Goal: Task Accomplishment & Management: Use online tool/utility

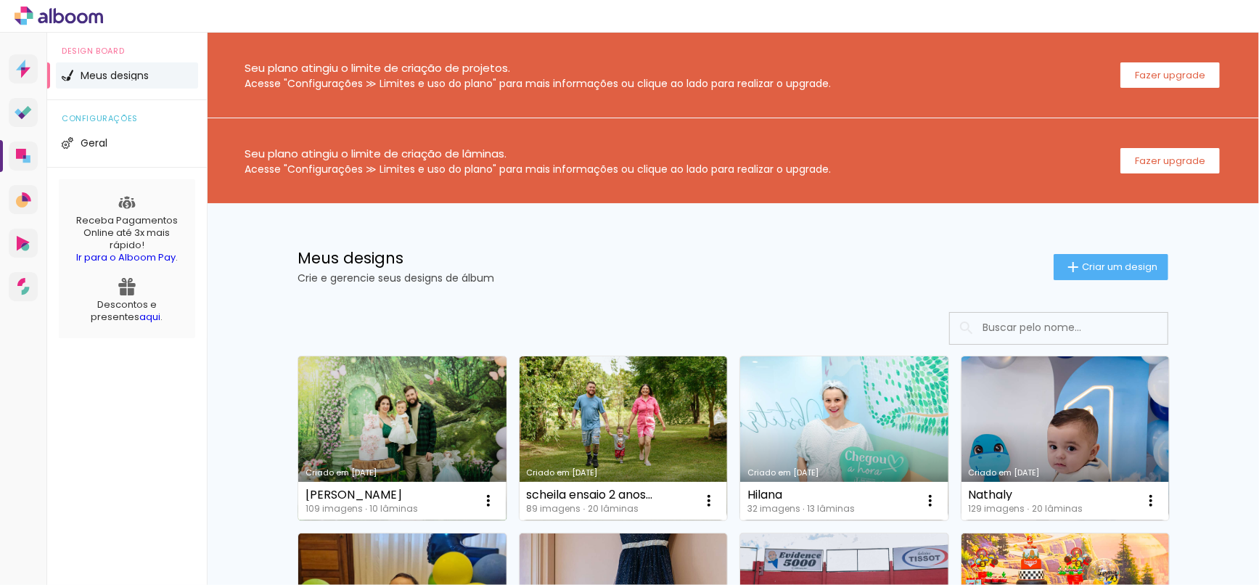
click at [455, 419] on link "Criado em [DATE]" at bounding box center [402, 438] width 208 height 164
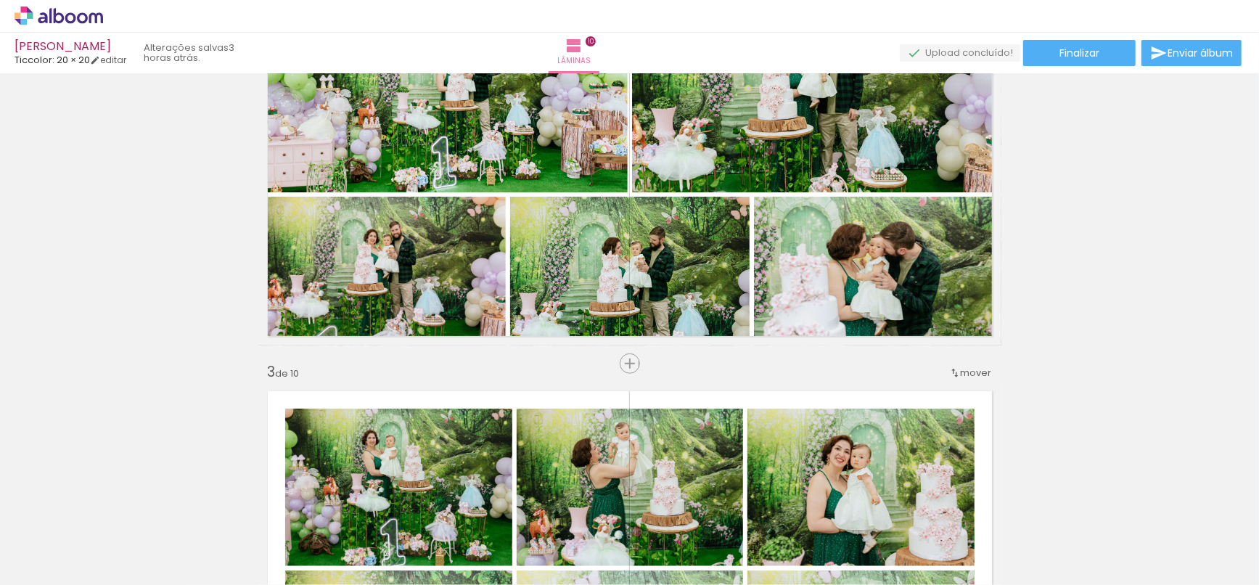
scroll to position [564, 0]
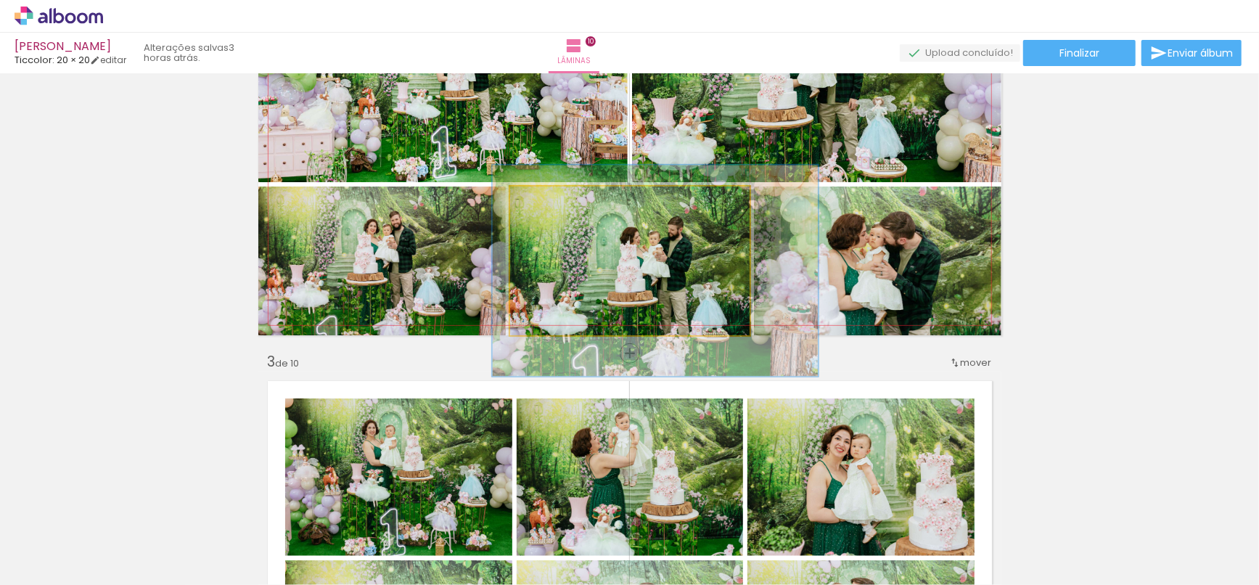
drag, startPoint x: 632, startPoint y: 281, endPoint x: 651, endPoint y: 281, distance: 18.9
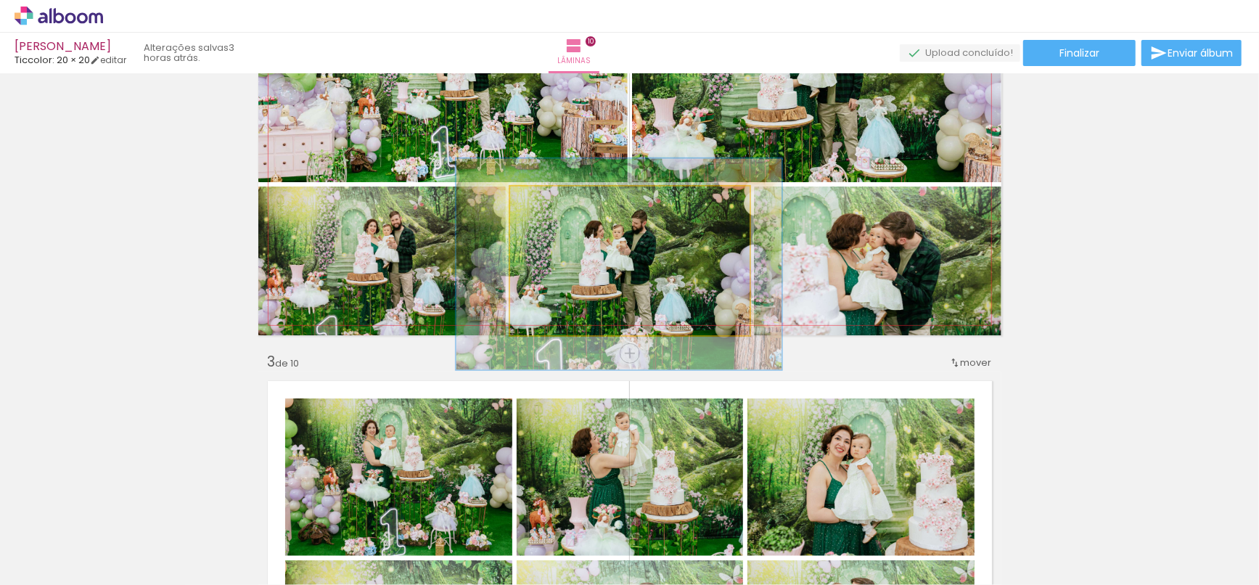
drag, startPoint x: 670, startPoint y: 274, endPoint x: 633, endPoint y: 268, distance: 38.3
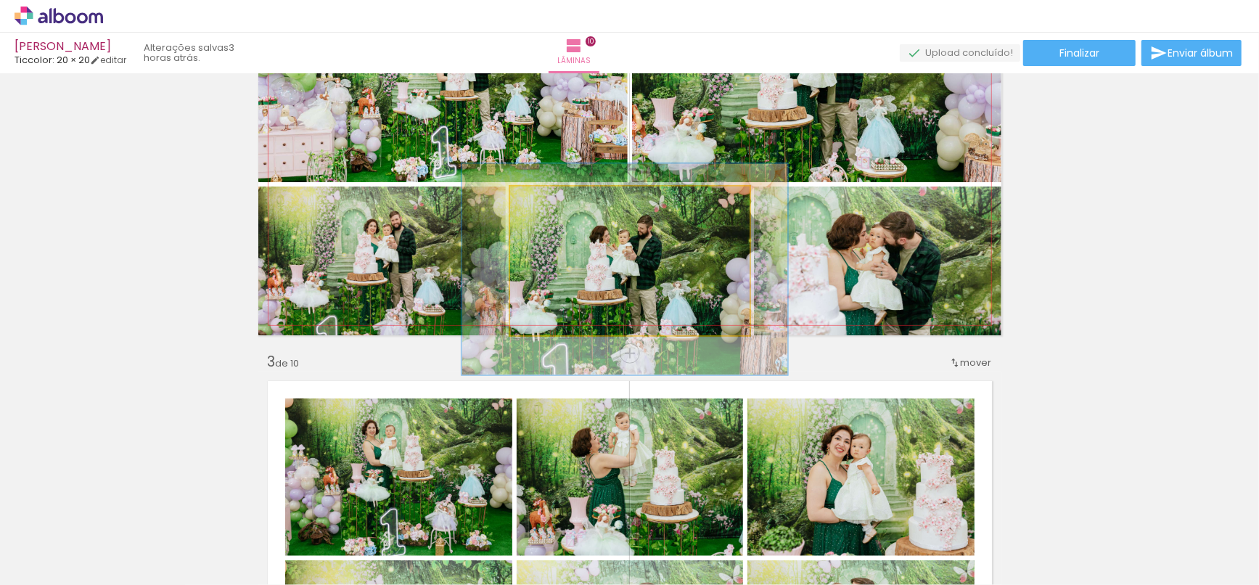
drag, startPoint x: 655, startPoint y: 245, endPoint x: 662, endPoint y: 250, distance: 8.3
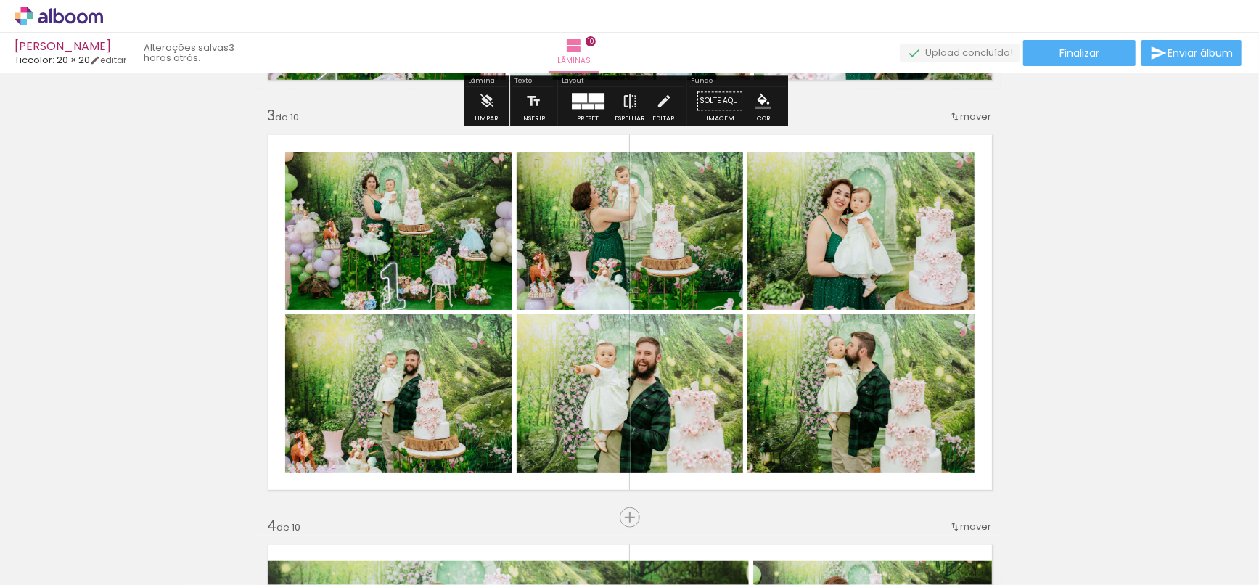
scroll to position [828, 0]
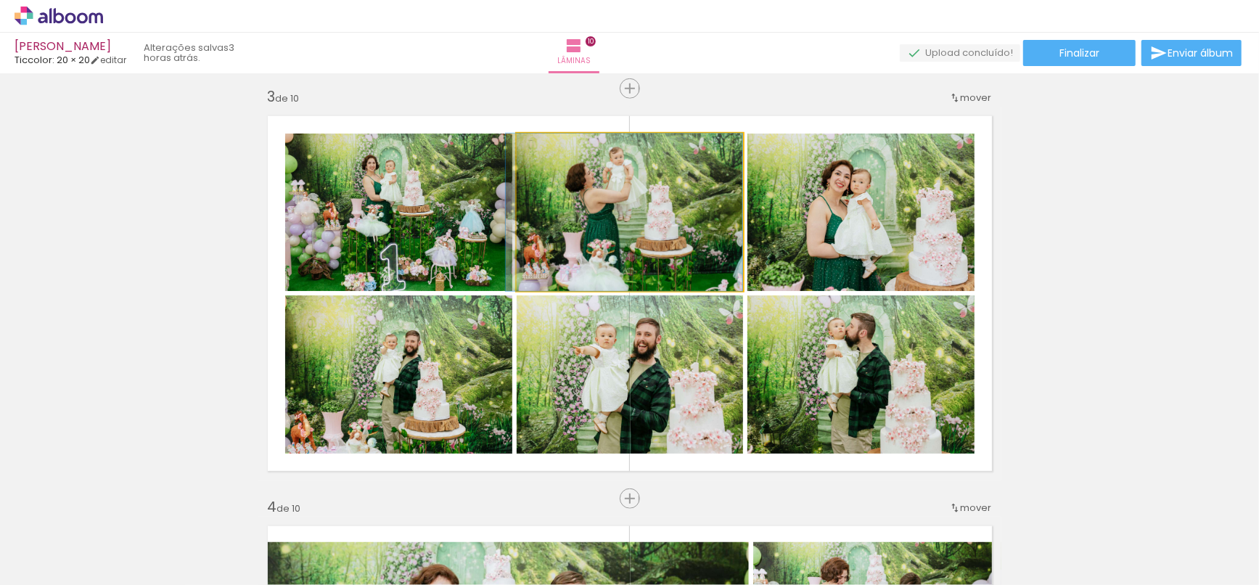
drag, startPoint x: 683, startPoint y: 206, endPoint x: 674, endPoint y: 207, distance: 9.5
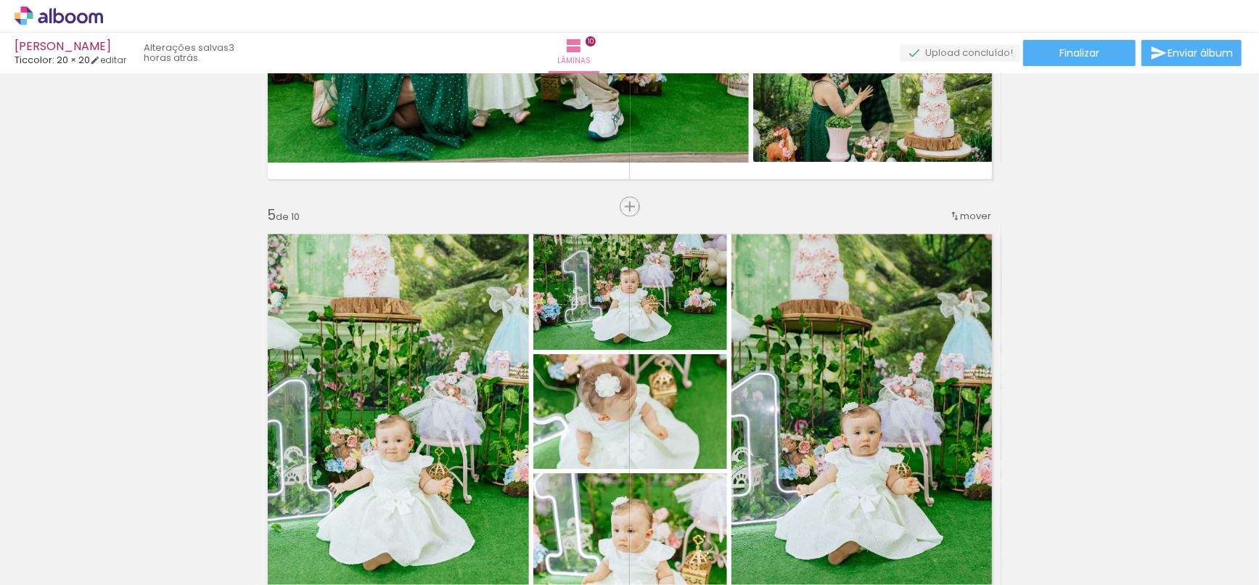
scroll to position [1593, 0]
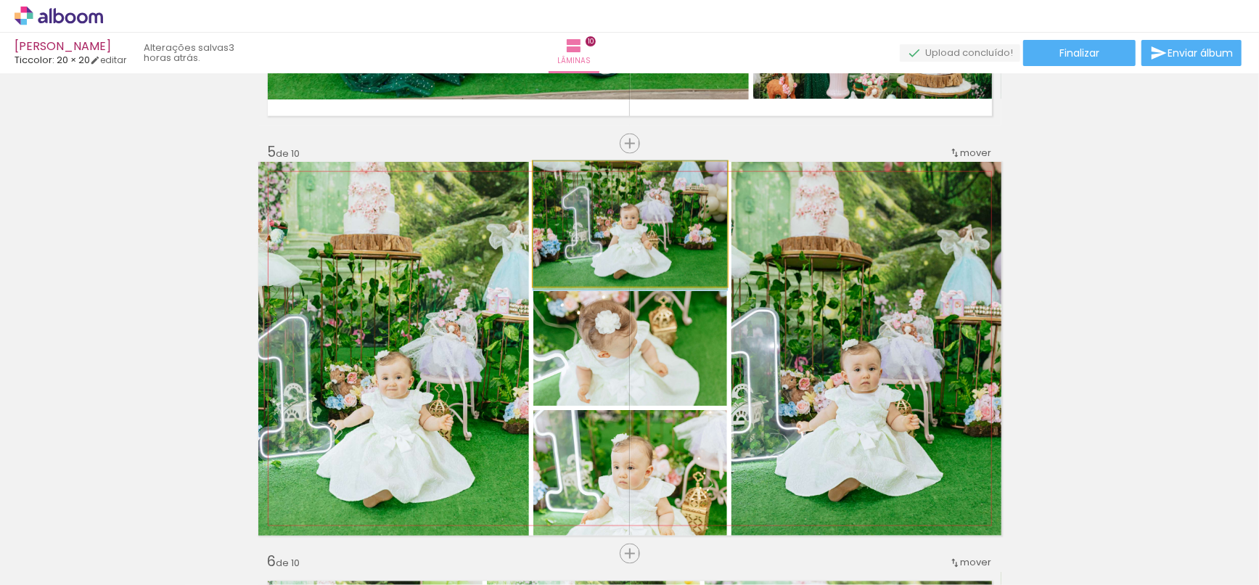
drag, startPoint x: 669, startPoint y: 235, endPoint x: 649, endPoint y: 234, distance: 19.6
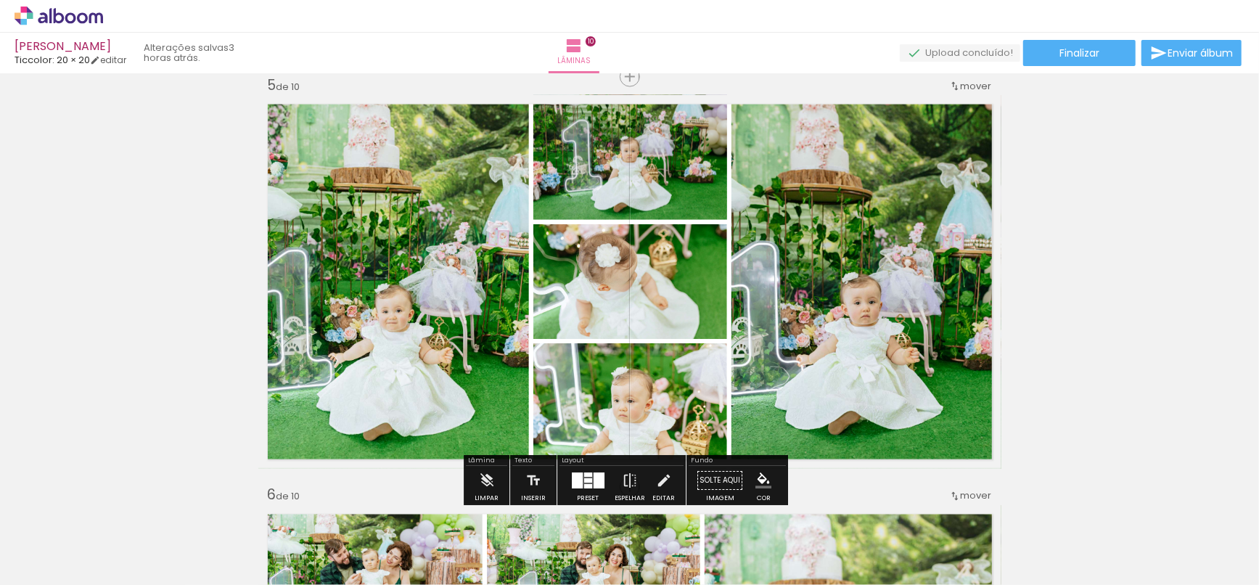
scroll to position [1754, 0]
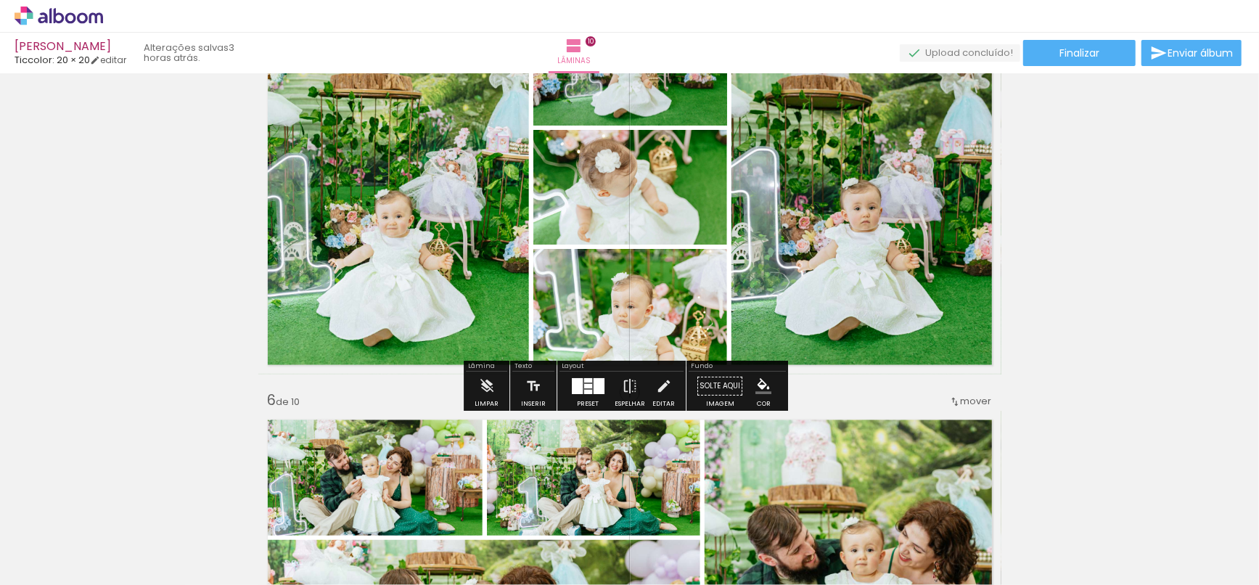
drag, startPoint x: 580, startPoint y: 391, endPoint x: 590, endPoint y: 374, distance: 20.2
click at [584, 391] on div at bounding box center [588, 392] width 8 height 4
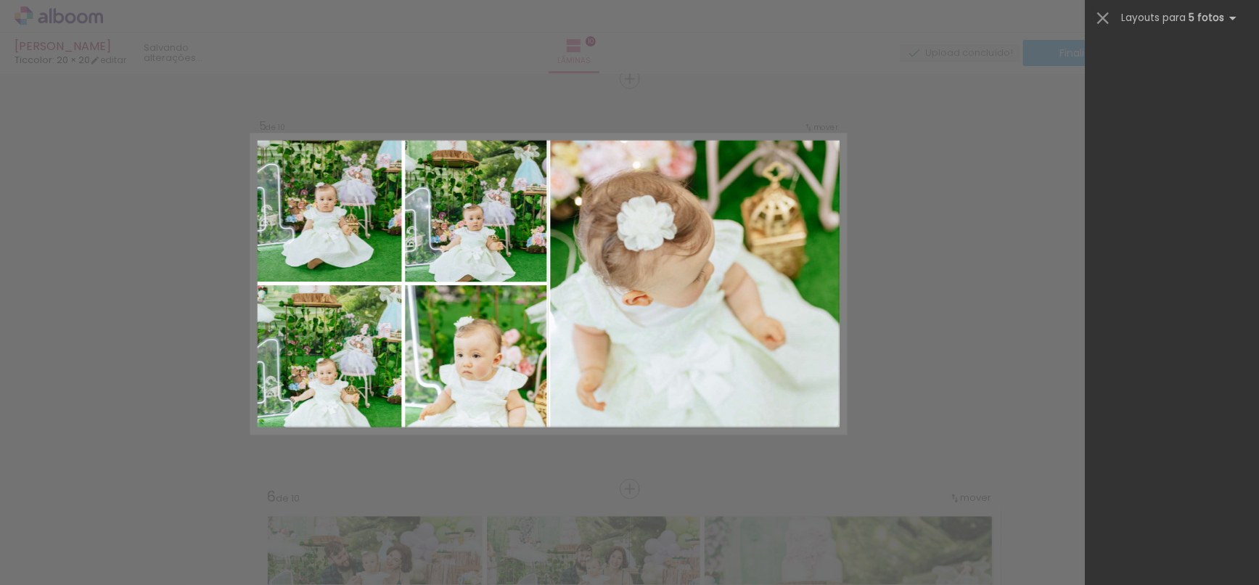
scroll to position [38163, 0]
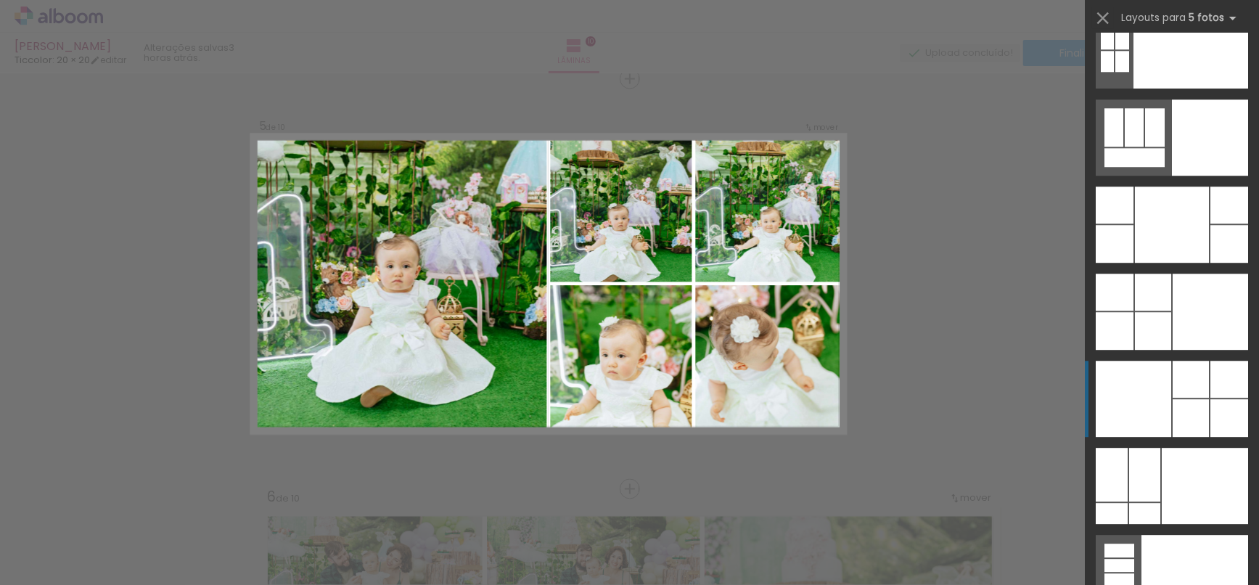
click at [1210, 389] on div at bounding box center [1229, 379] width 38 height 37
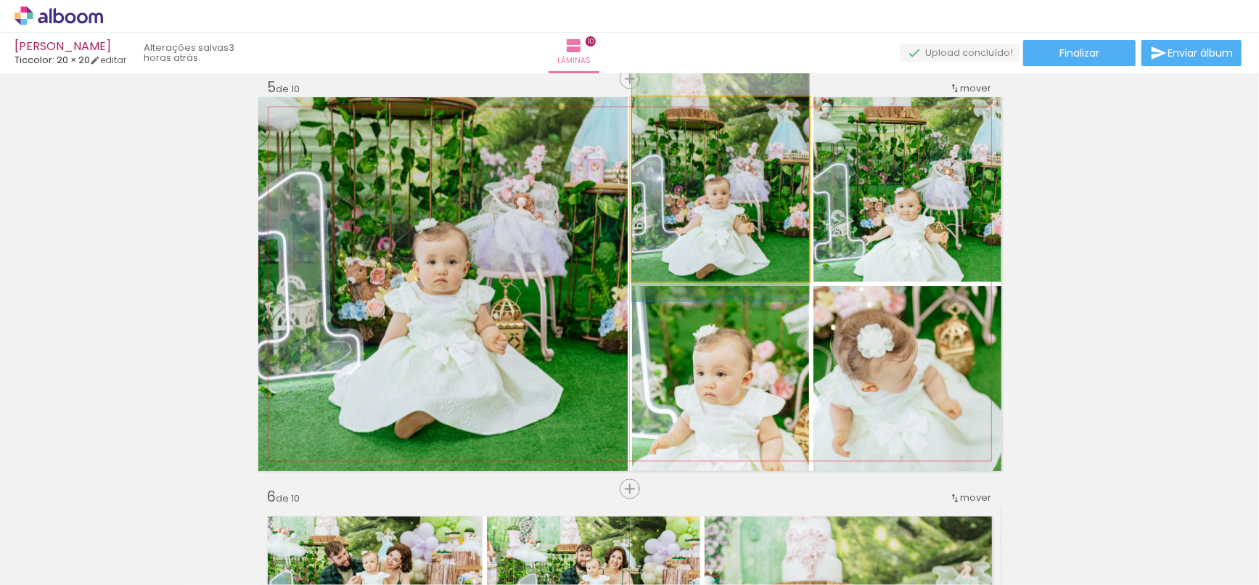
drag, startPoint x: 705, startPoint y: 210, endPoint x: 707, endPoint y: 202, distance: 8.8
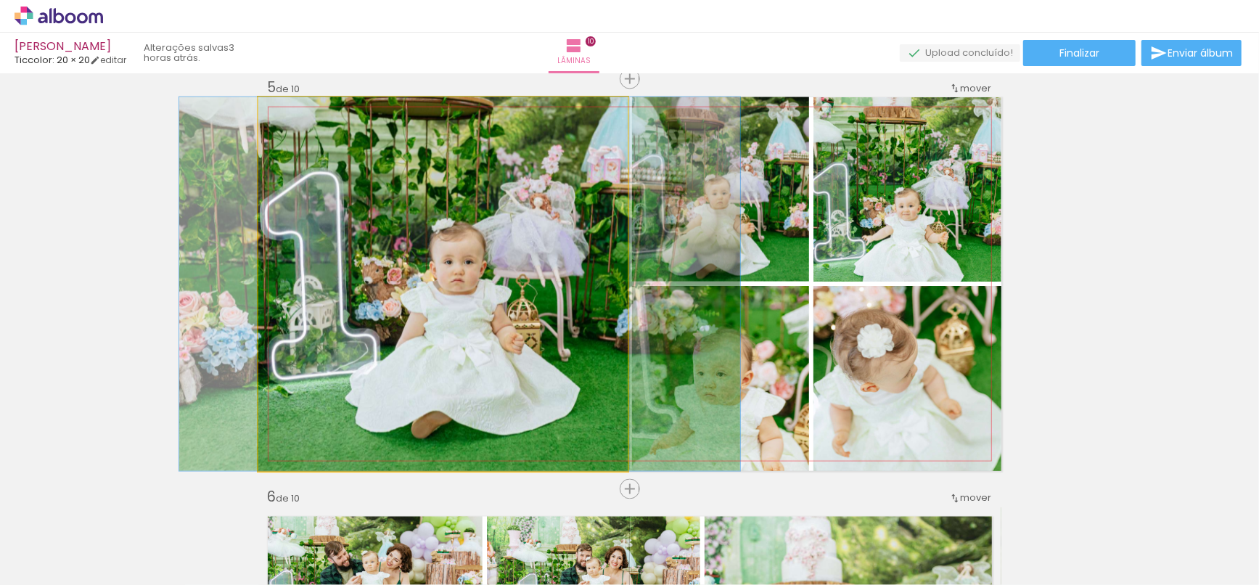
drag, startPoint x: 408, startPoint y: 310, endPoint x: 424, endPoint y: 308, distance: 16.7
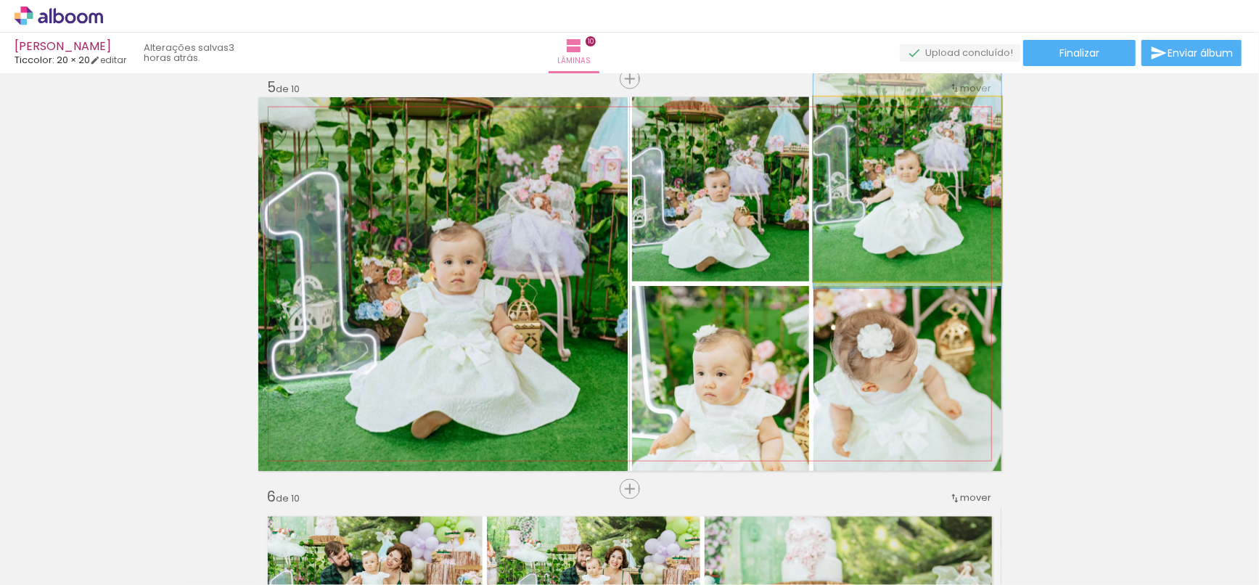
drag, startPoint x: 949, startPoint y: 255, endPoint x: 945, endPoint y: 218, distance: 38.0
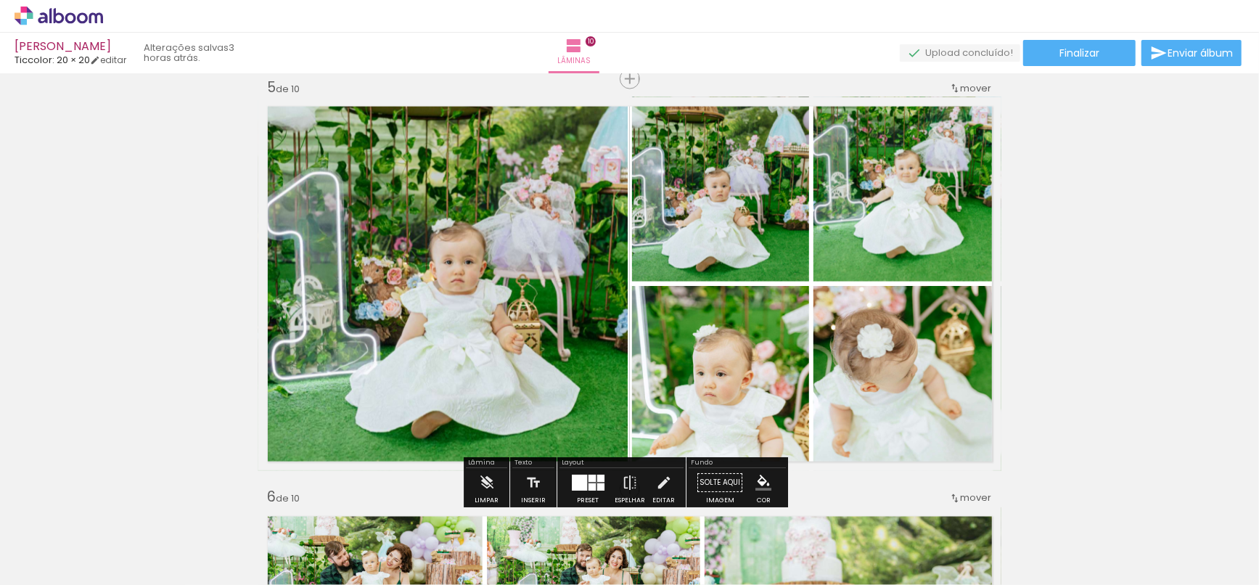
drag, startPoint x: 804, startPoint y: 371, endPoint x: 795, endPoint y: 355, distance: 18.2
click at [795, 355] on quentale-layouter at bounding box center [629, 284] width 743 height 374
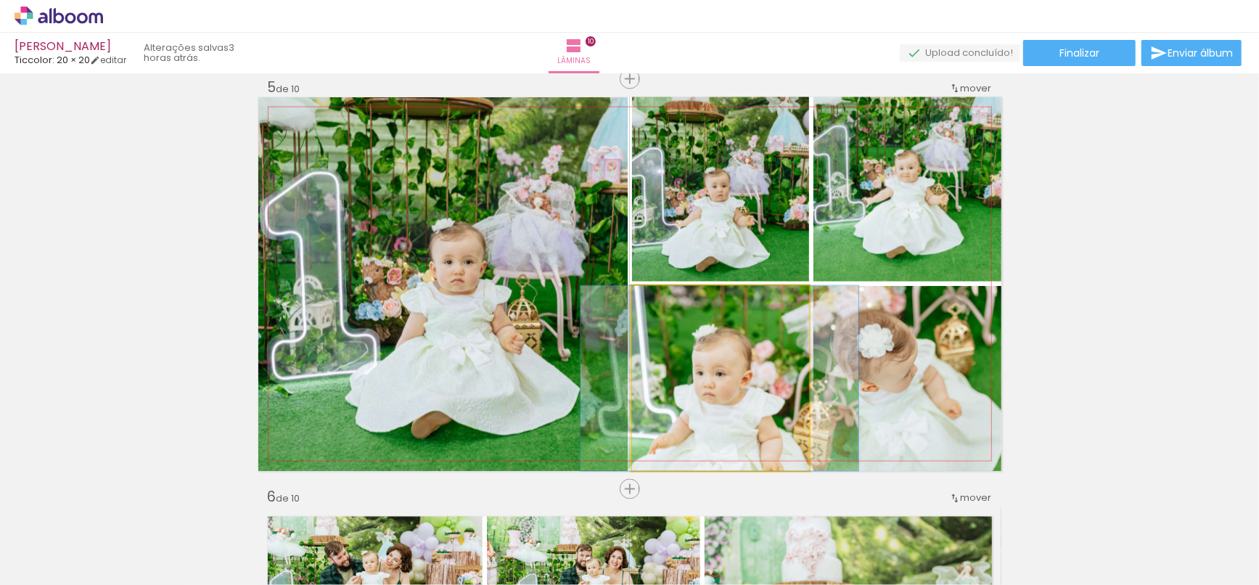
drag, startPoint x: 770, startPoint y: 395, endPoint x: 769, endPoint y: 345, distance: 50.1
click at [764, 363] on quentale-photo at bounding box center [720, 378] width 177 height 185
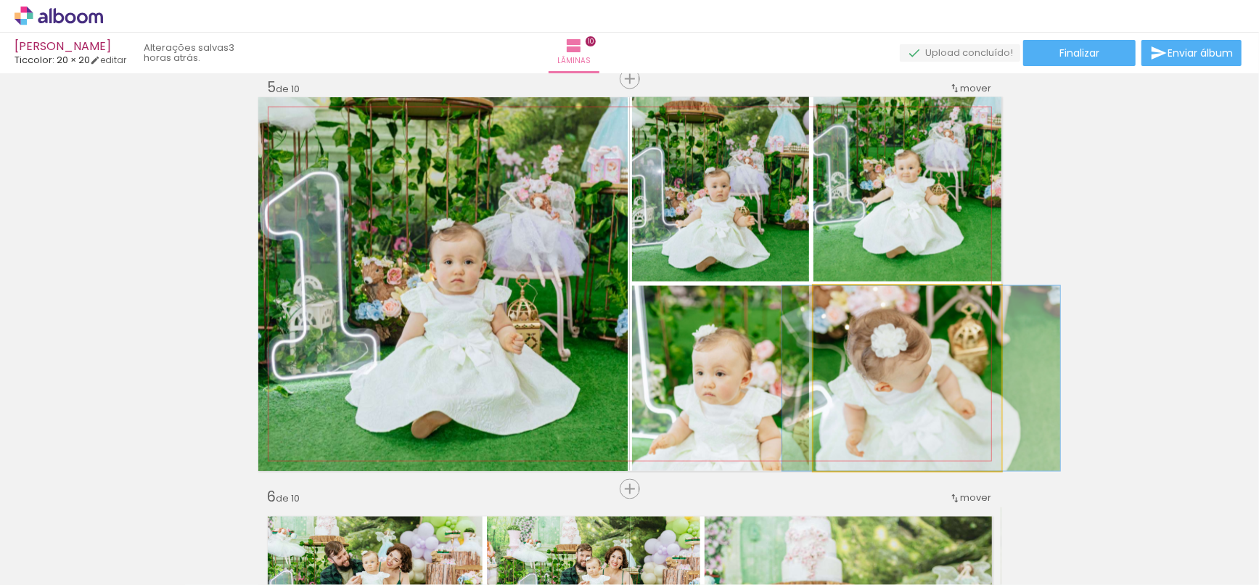
drag, startPoint x: 894, startPoint y: 375, endPoint x: 908, endPoint y: 363, distance: 18.0
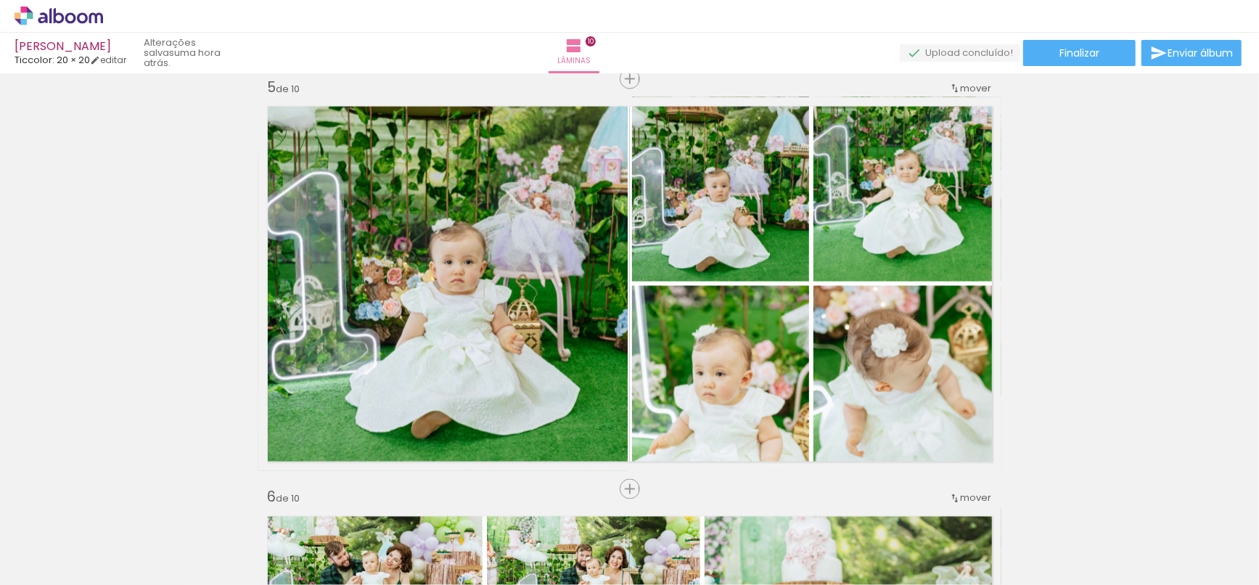
scroll to position [38163, 0]
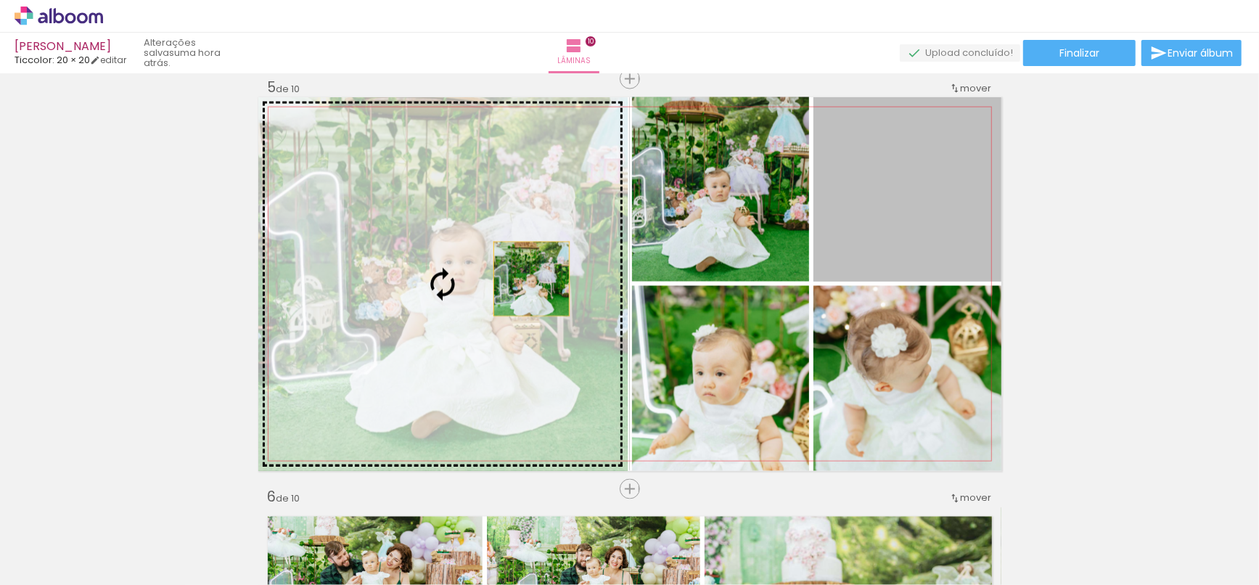
drag, startPoint x: 942, startPoint y: 204, endPoint x: 525, endPoint y: 279, distance: 423.8
click at [0, 0] on slot at bounding box center [0, 0] width 0 height 0
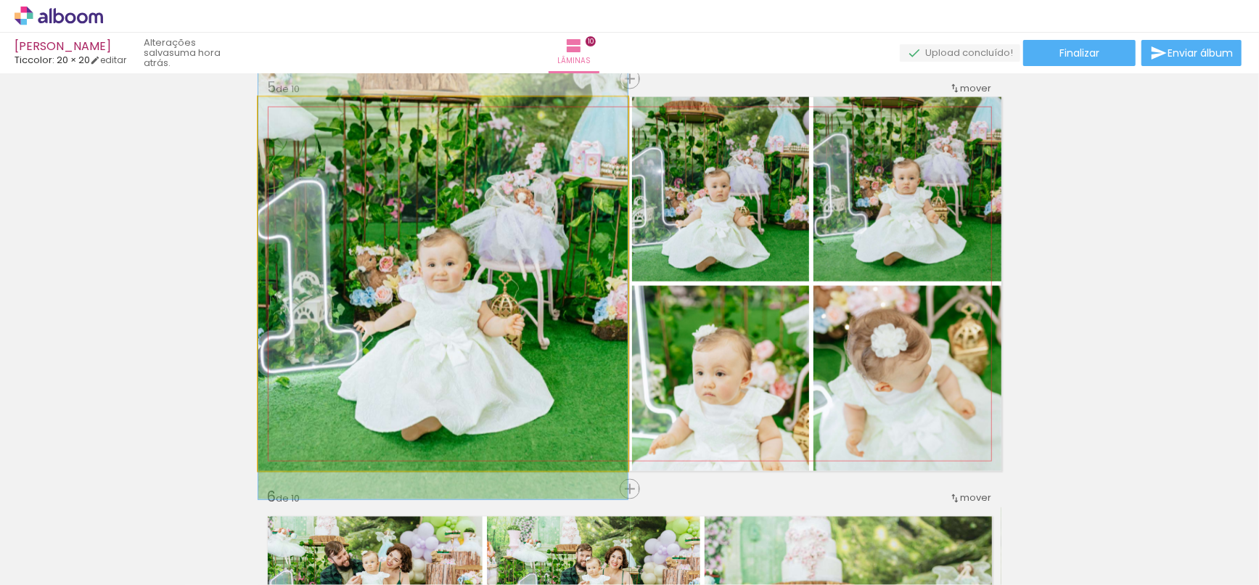
drag, startPoint x: 535, startPoint y: 287, endPoint x: 533, endPoint y: 229, distance: 58.8
